Goal: Check status: Check status

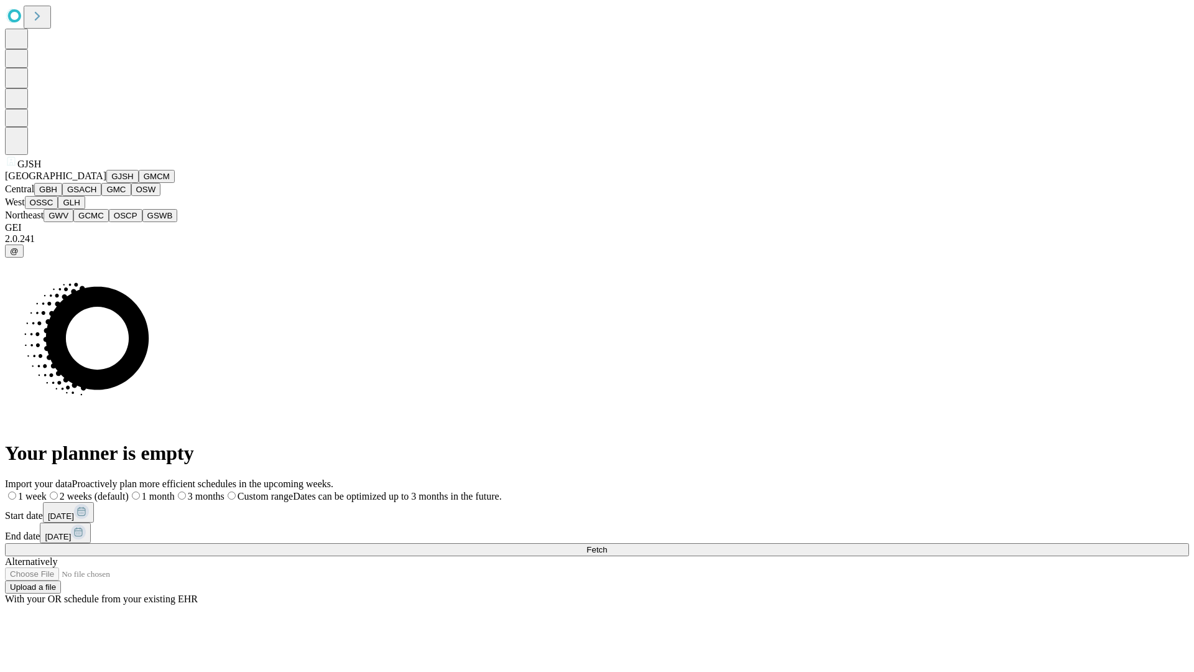
click at [106, 183] on button "GJSH" at bounding box center [122, 176] width 32 height 13
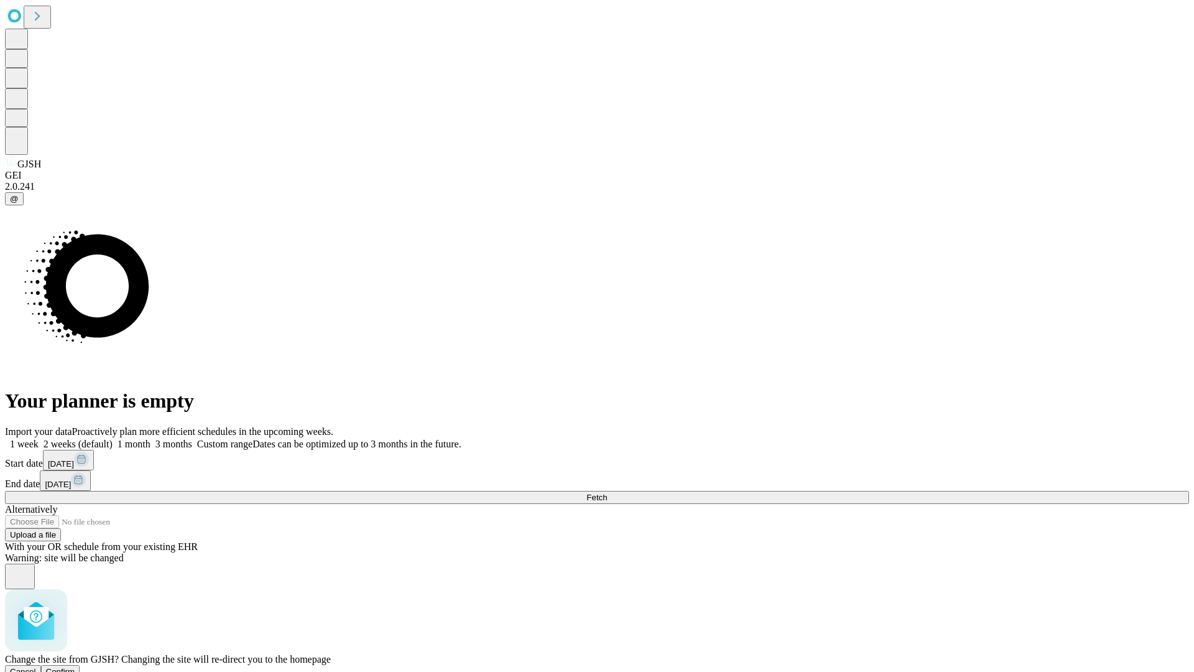
click at [75, 667] on span "Confirm" at bounding box center [60, 671] width 29 height 9
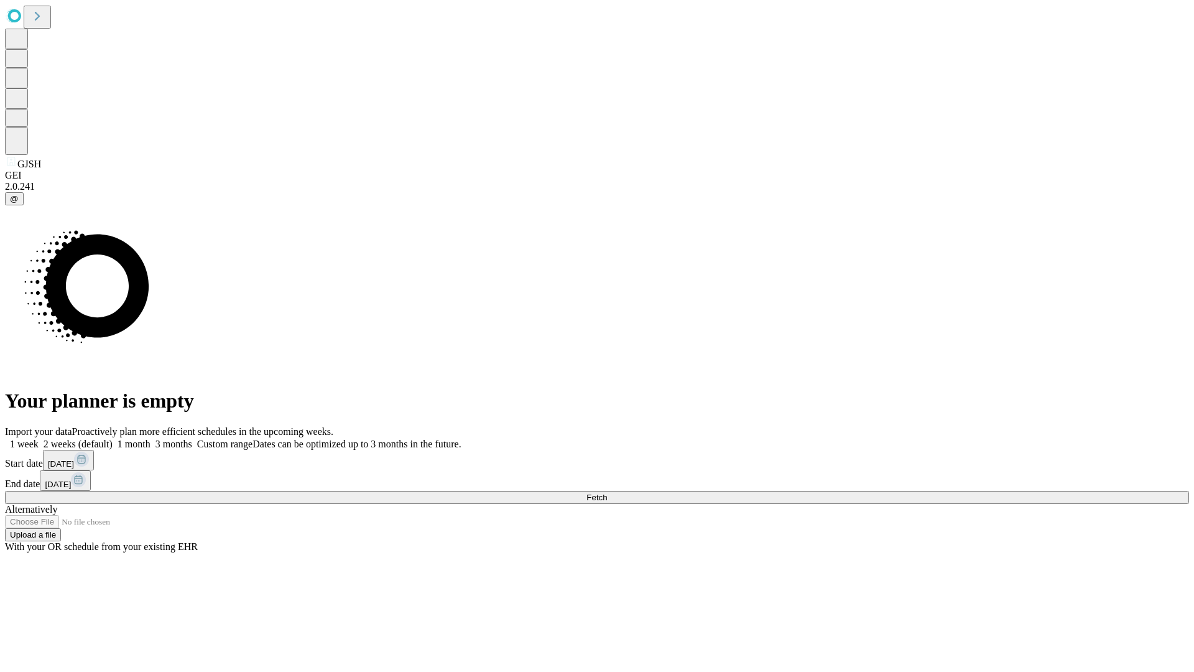
click at [151, 439] on label "1 month" at bounding box center [132, 444] width 38 height 11
click at [607, 493] on span "Fetch" at bounding box center [597, 497] width 21 height 9
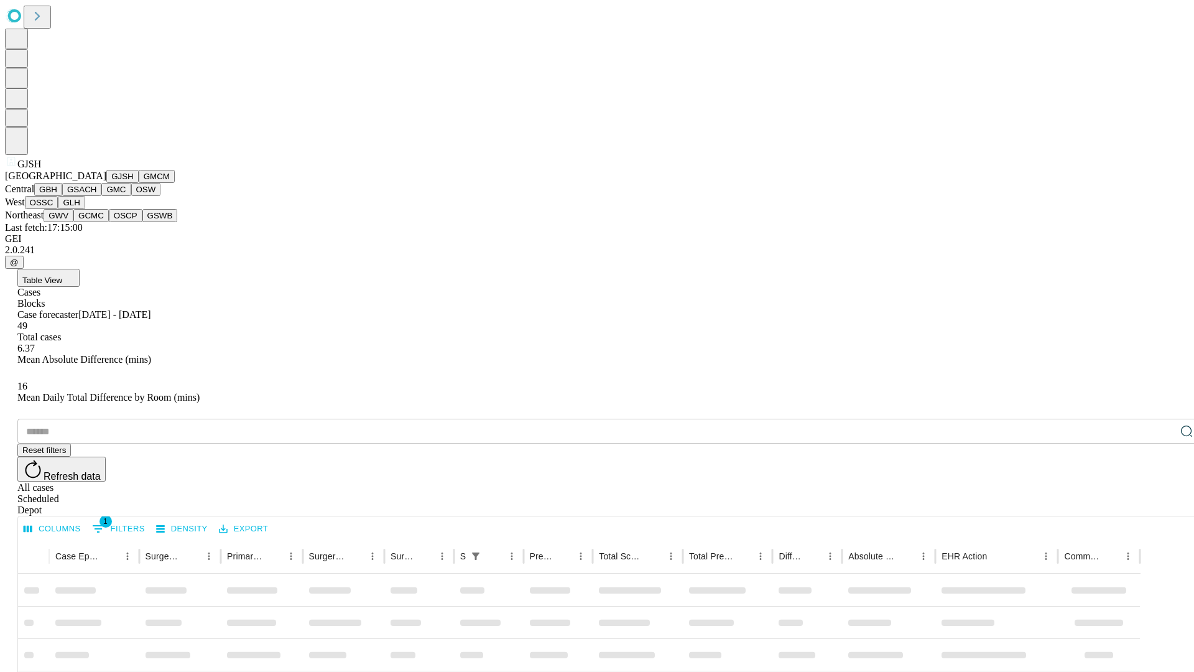
click at [139, 183] on button "GMCM" at bounding box center [157, 176] width 36 height 13
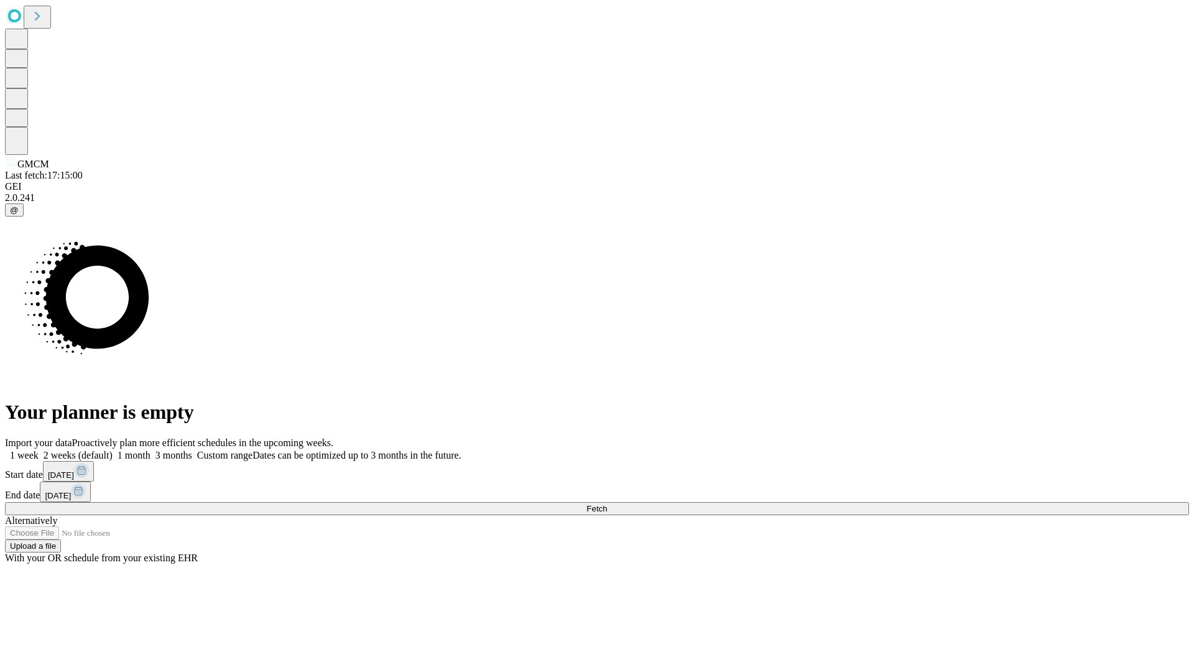
click at [151, 450] on label "1 month" at bounding box center [132, 455] width 38 height 11
click at [607, 504] on span "Fetch" at bounding box center [597, 508] width 21 height 9
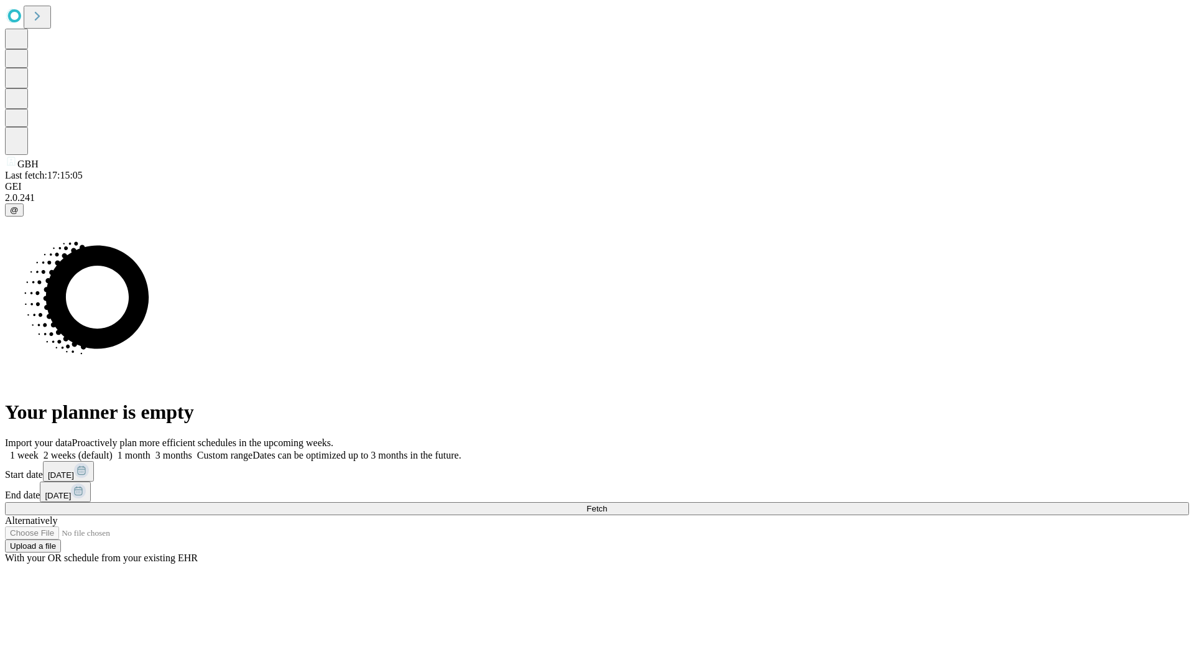
click at [151, 450] on label "1 month" at bounding box center [132, 455] width 38 height 11
click at [607, 504] on span "Fetch" at bounding box center [597, 508] width 21 height 9
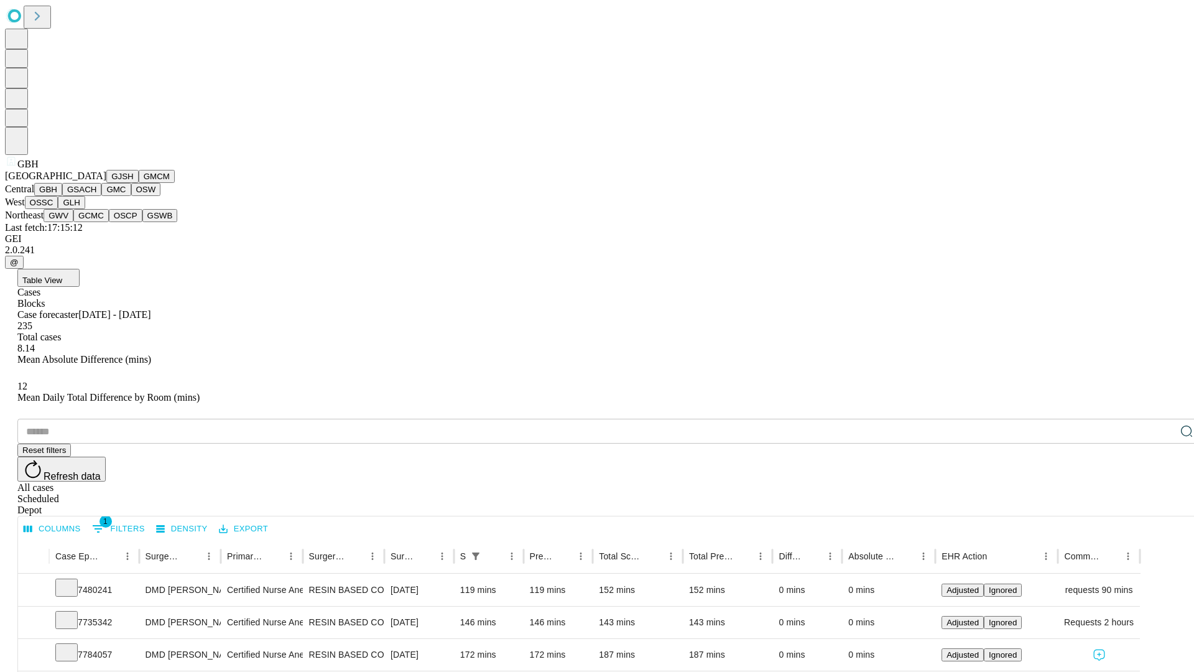
click at [96, 196] on button "GSACH" at bounding box center [81, 189] width 39 height 13
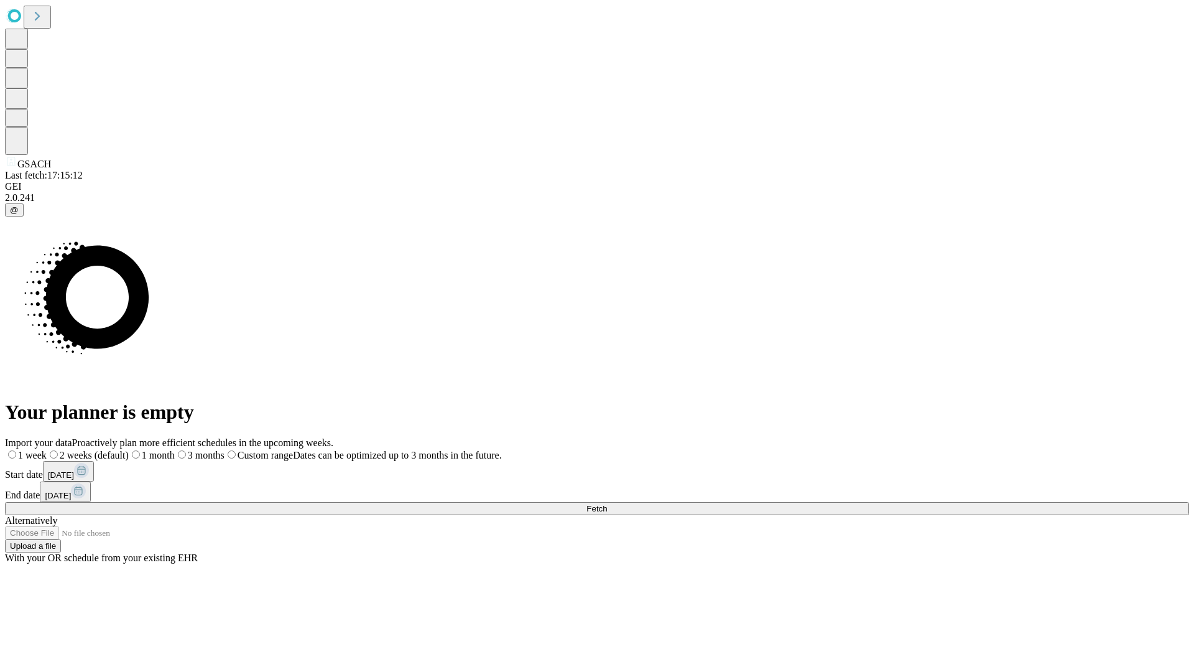
click at [175, 450] on label "1 month" at bounding box center [152, 455] width 46 height 11
click at [607, 504] on span "Fetch" at bounding box center [597, 508] width 21 height 9
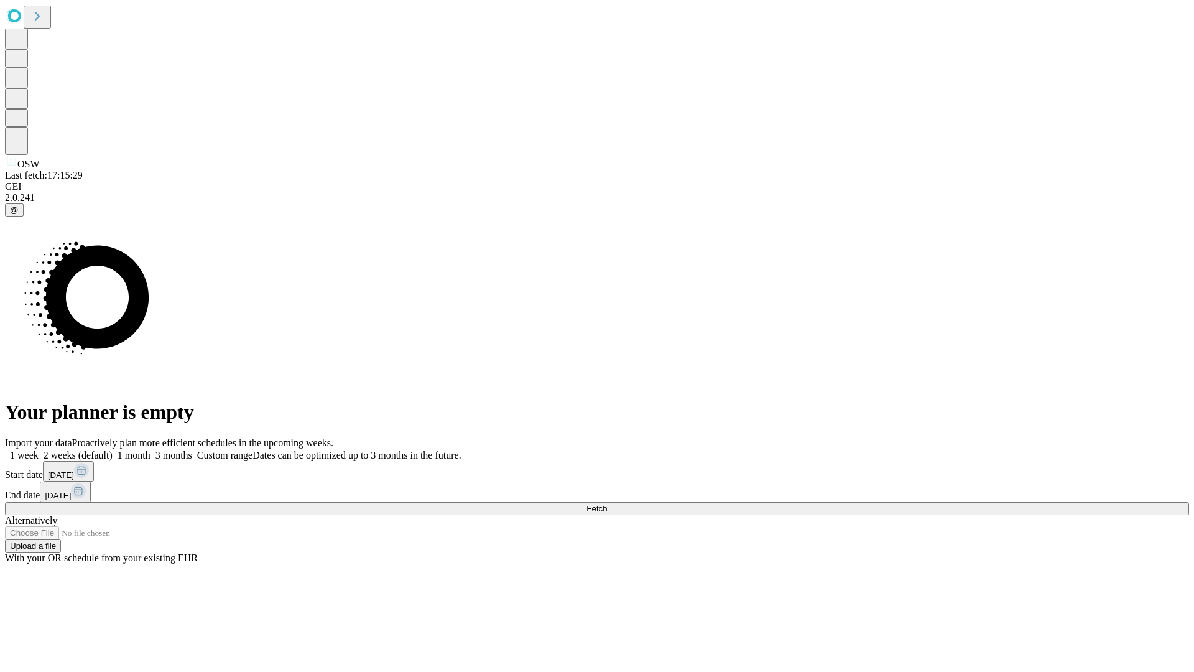
click at [151, 450] on label "1 month" at bounding box center [132, 455] width 38 height 11
click at [607, 504] on span "Fetch" at bounding box center [597, 508] width 21 height 9
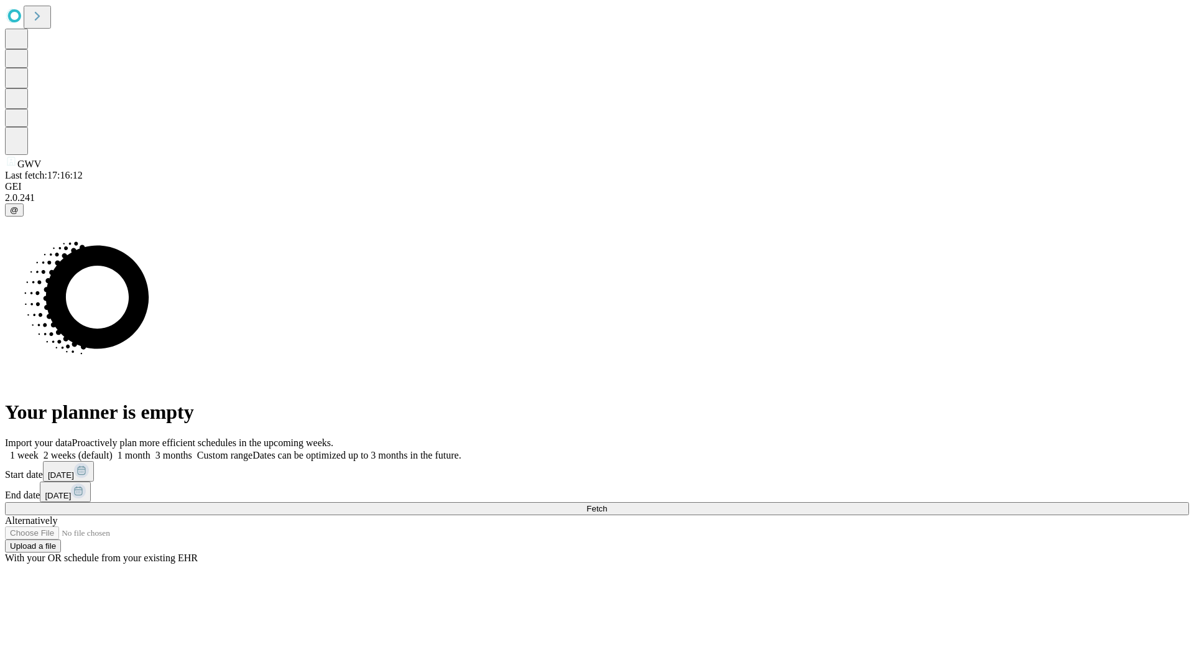
click at [607, 504] on span "Fetch" at bounding box center [597, 508] width 21 height 9
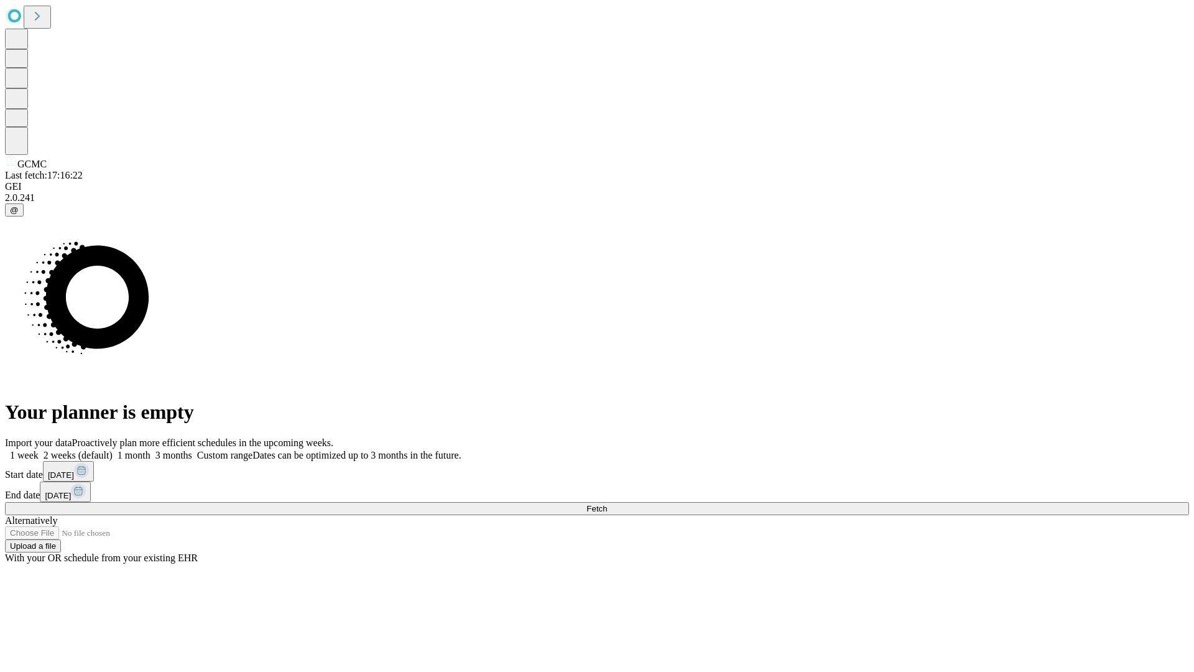
click at [151, 450] on label "1 month" at bounding box center [132, 455] width 38 height 11
click at [607, 504] on span "Fetch" at bounding box center [597, 508] width 21 height 9
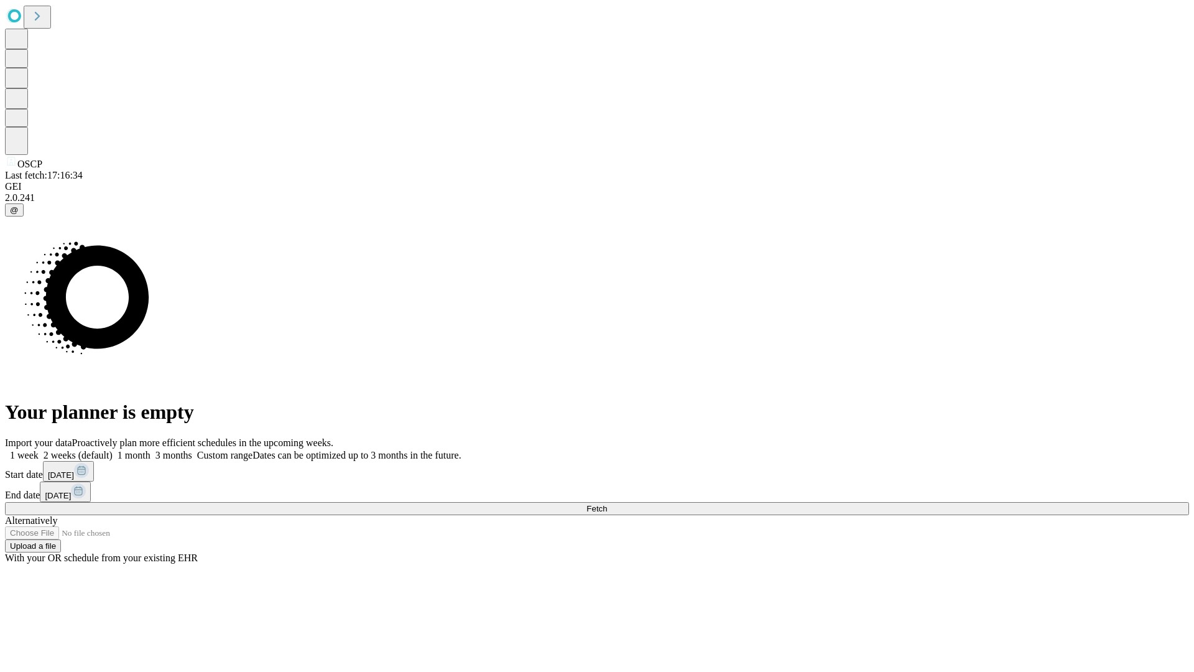
click at [151, 450] on label "1 month" at bounding box center [132, 455] width 38 height 11
click at [607, 504] on span "Fetch" at bounding box center [597, 508] width 21 height 9
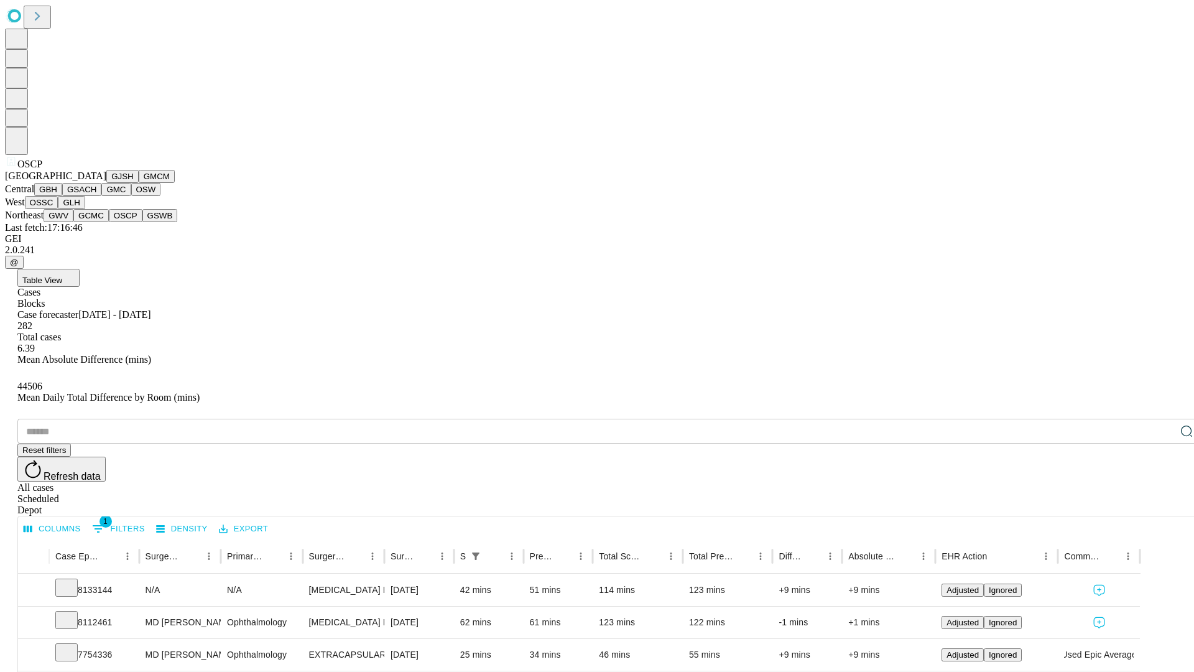
click at [142, 222] on button "GSWB" at bounding box center [159, 215] width 35 height 13
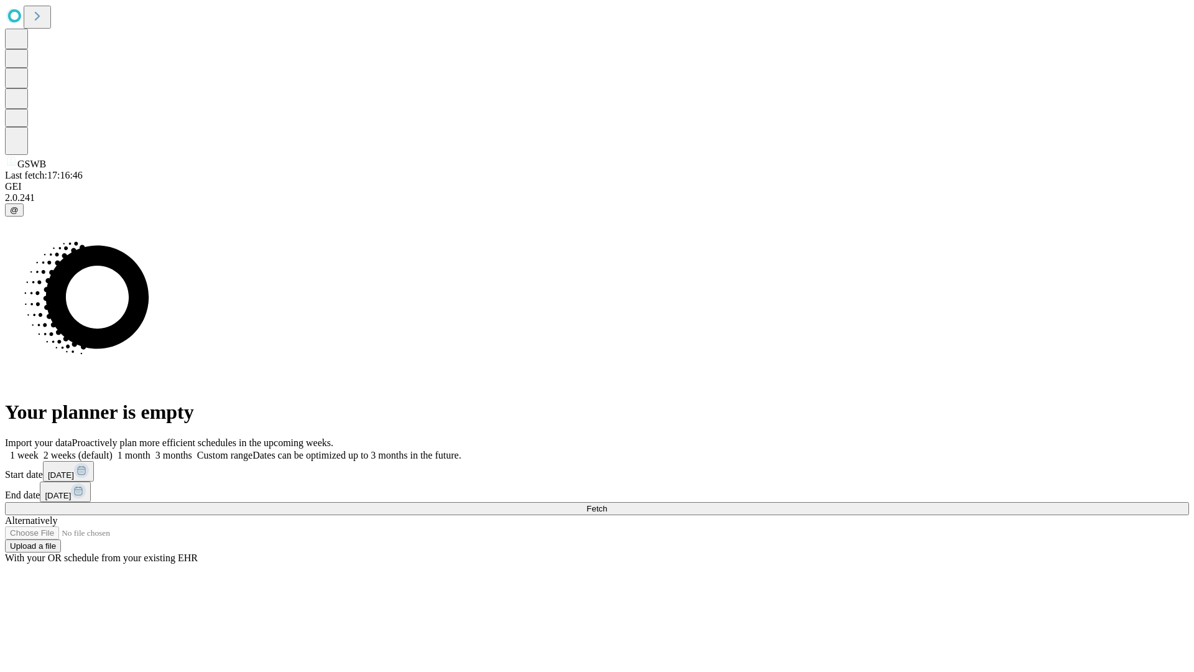
click at [151, 450] on label "1 month" at bounding box center [132, 455] width 38 height 11
click at [607, 504] on span "Fetch" at bounding box center [597, 508] width 21 height 9
